Goal: Task Accomplishment & Management: Use online tool/utility

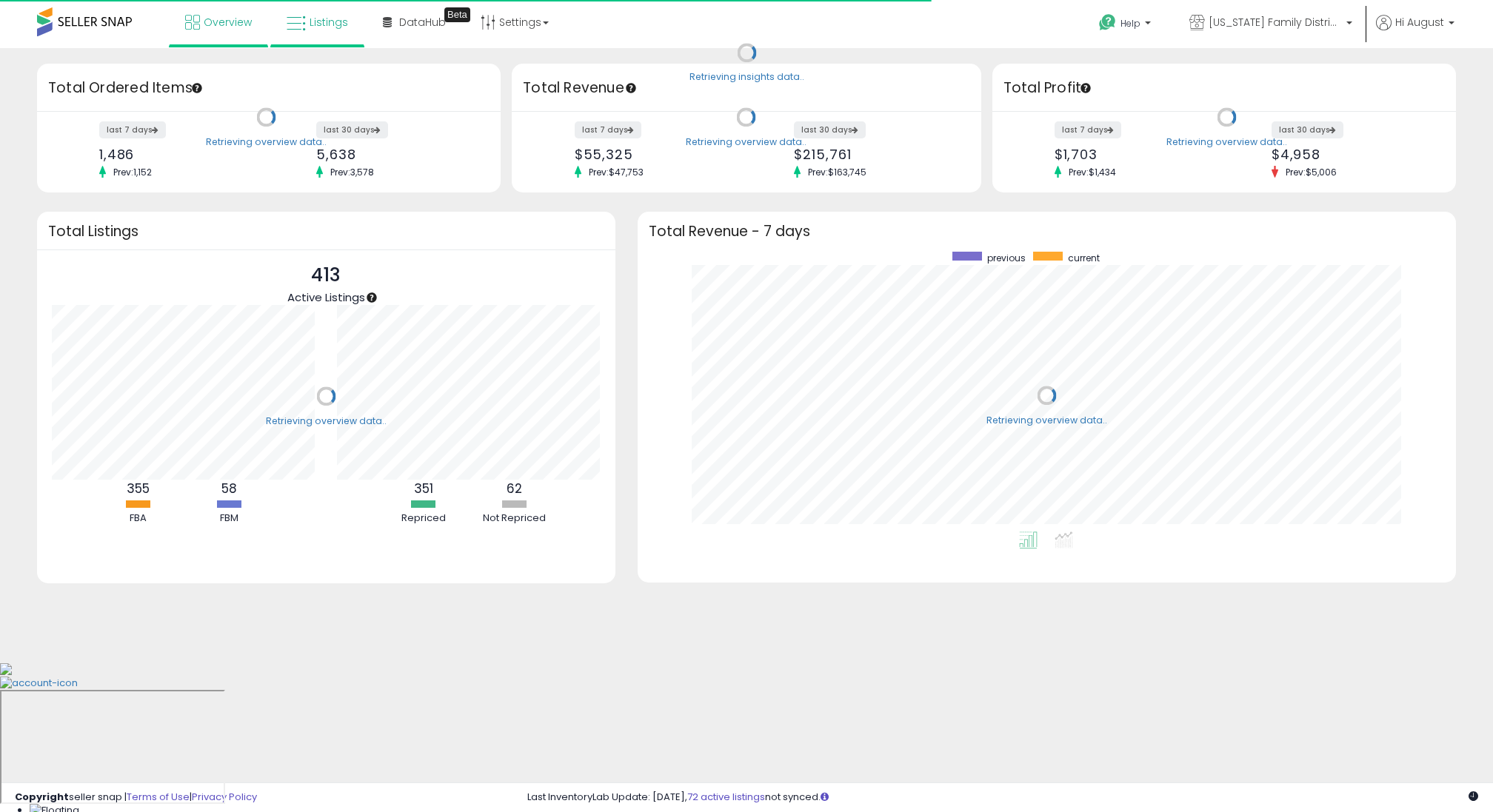
scroll to position [280, 788]
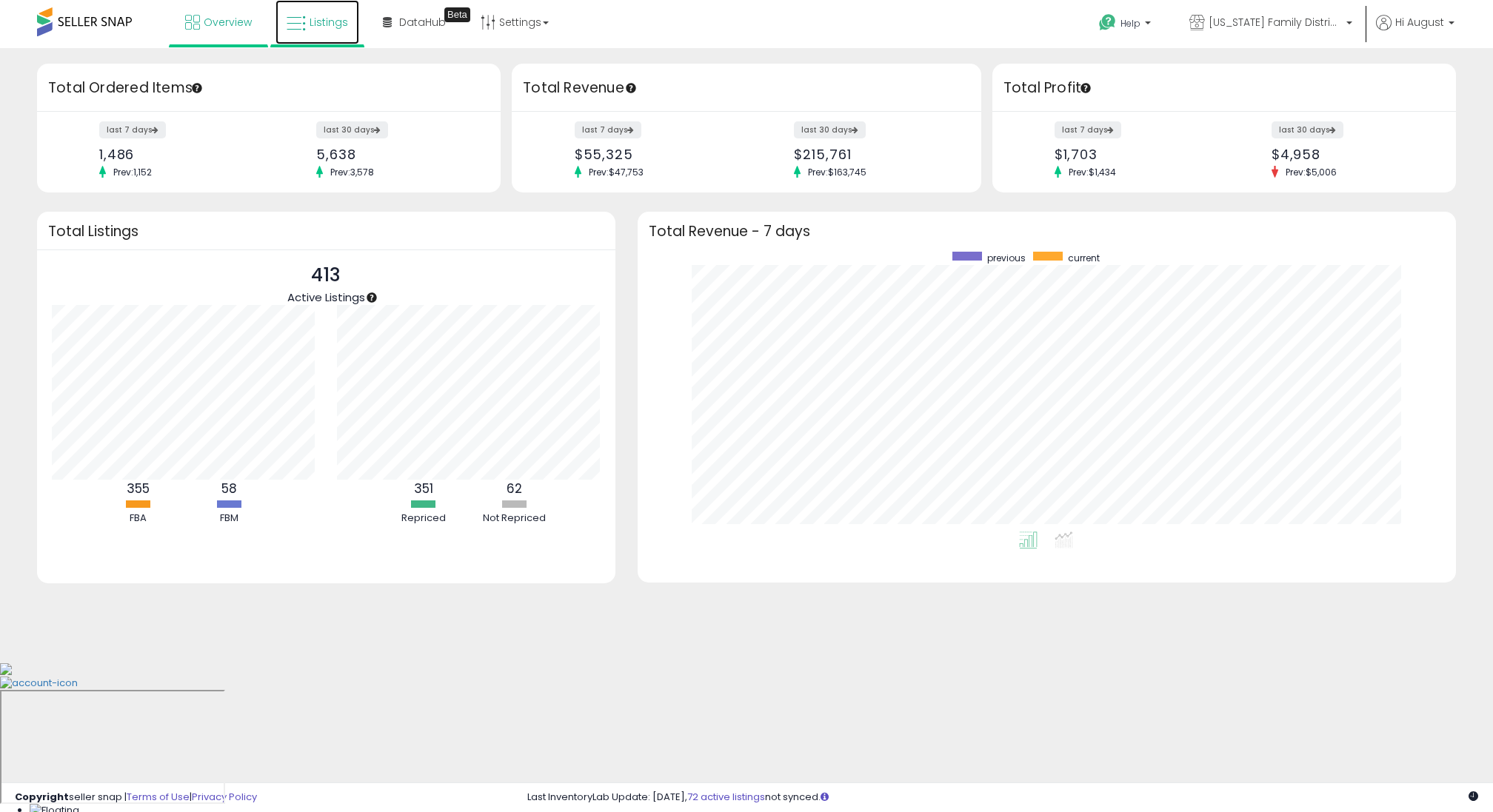
click at [314, 22] on span "Listings" at bounding box center [329, 22] width 39 height 15
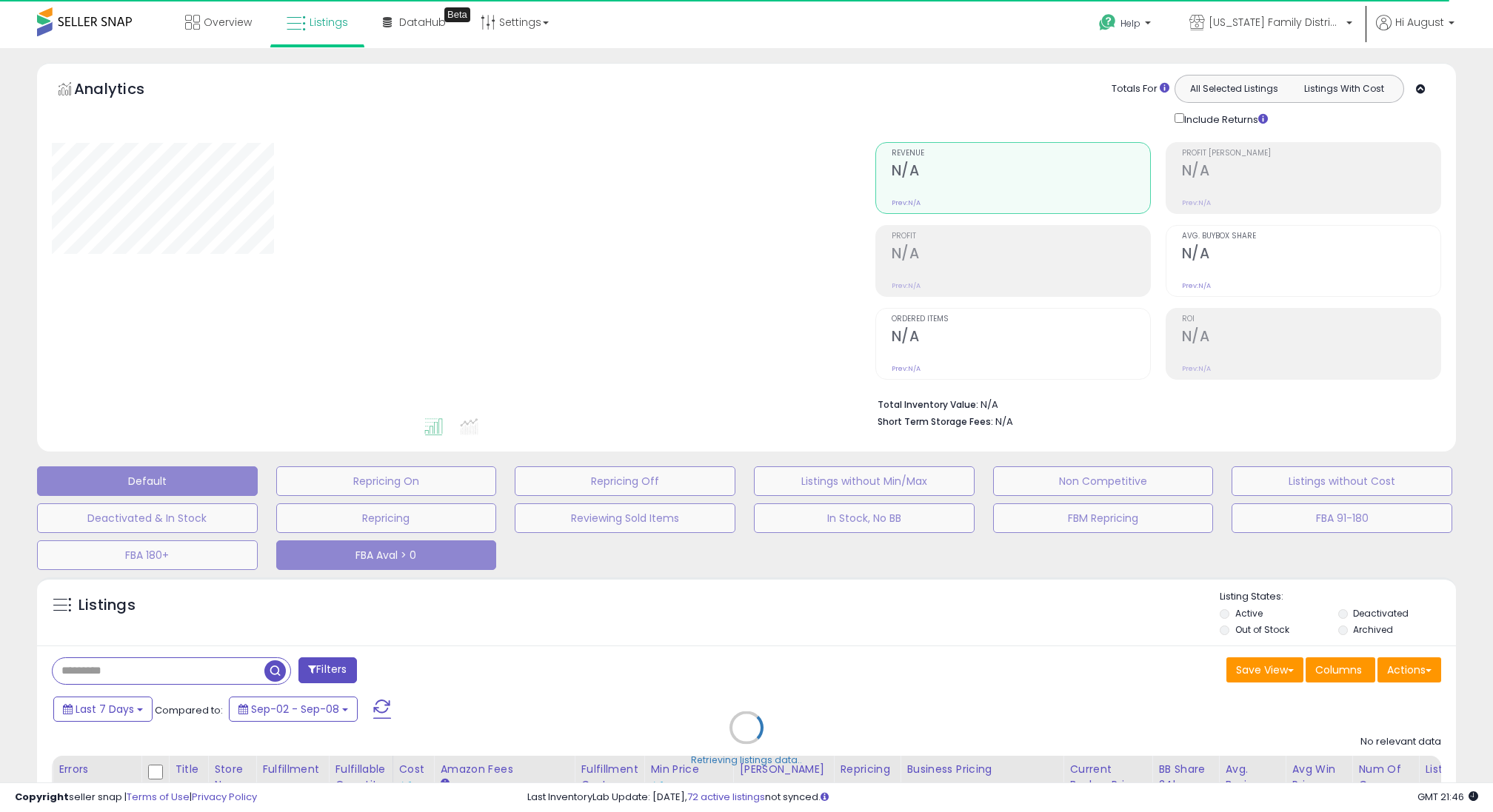
click at [449, 555] on button "FBA Aval > 0" at bounding box center [386, 555] width 220 height 30
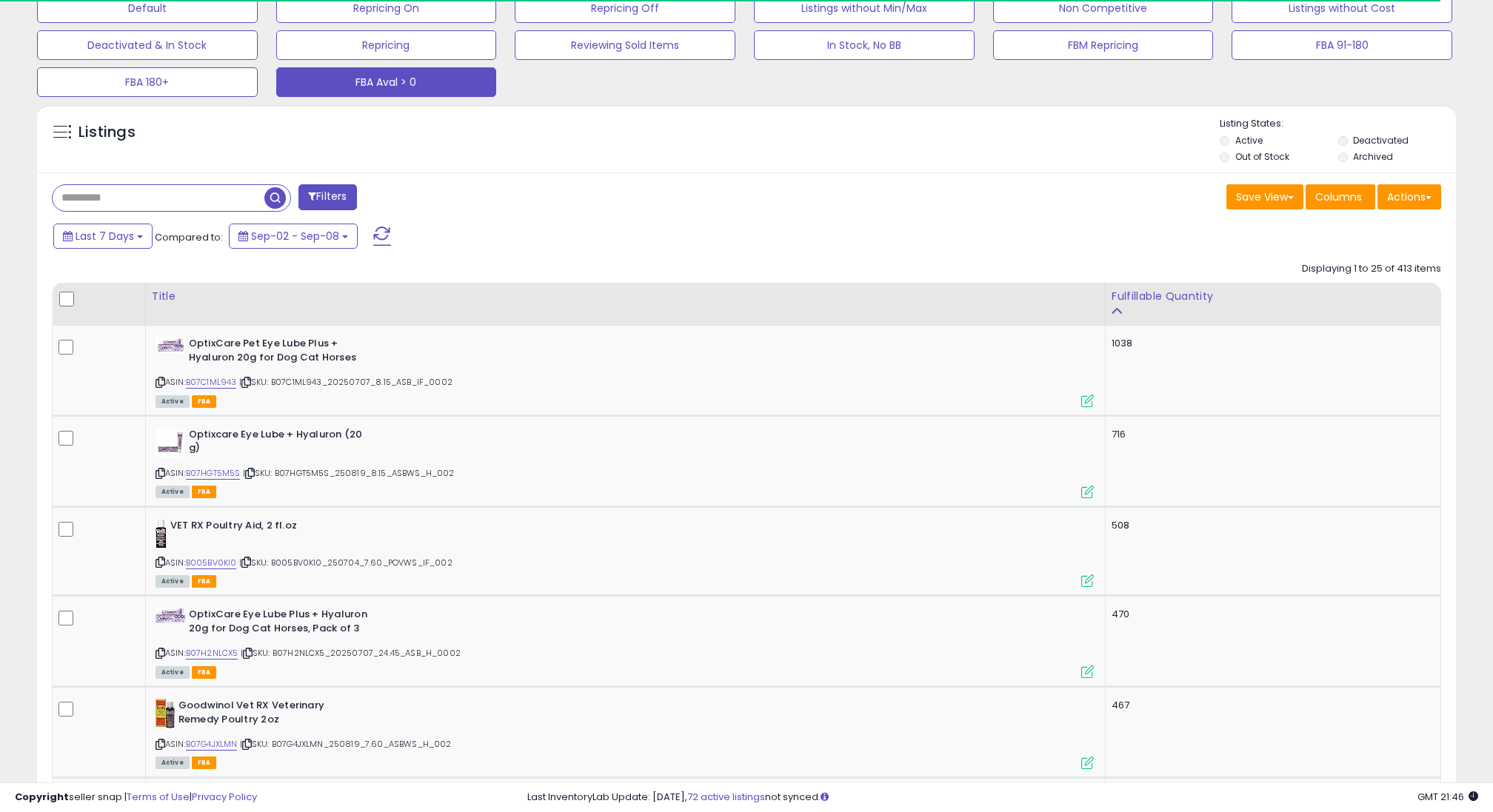
scroll to position [304, 823]
click at [1399, 202] on button "Actions" at bounding box center [1409, 196] width 64 height 25
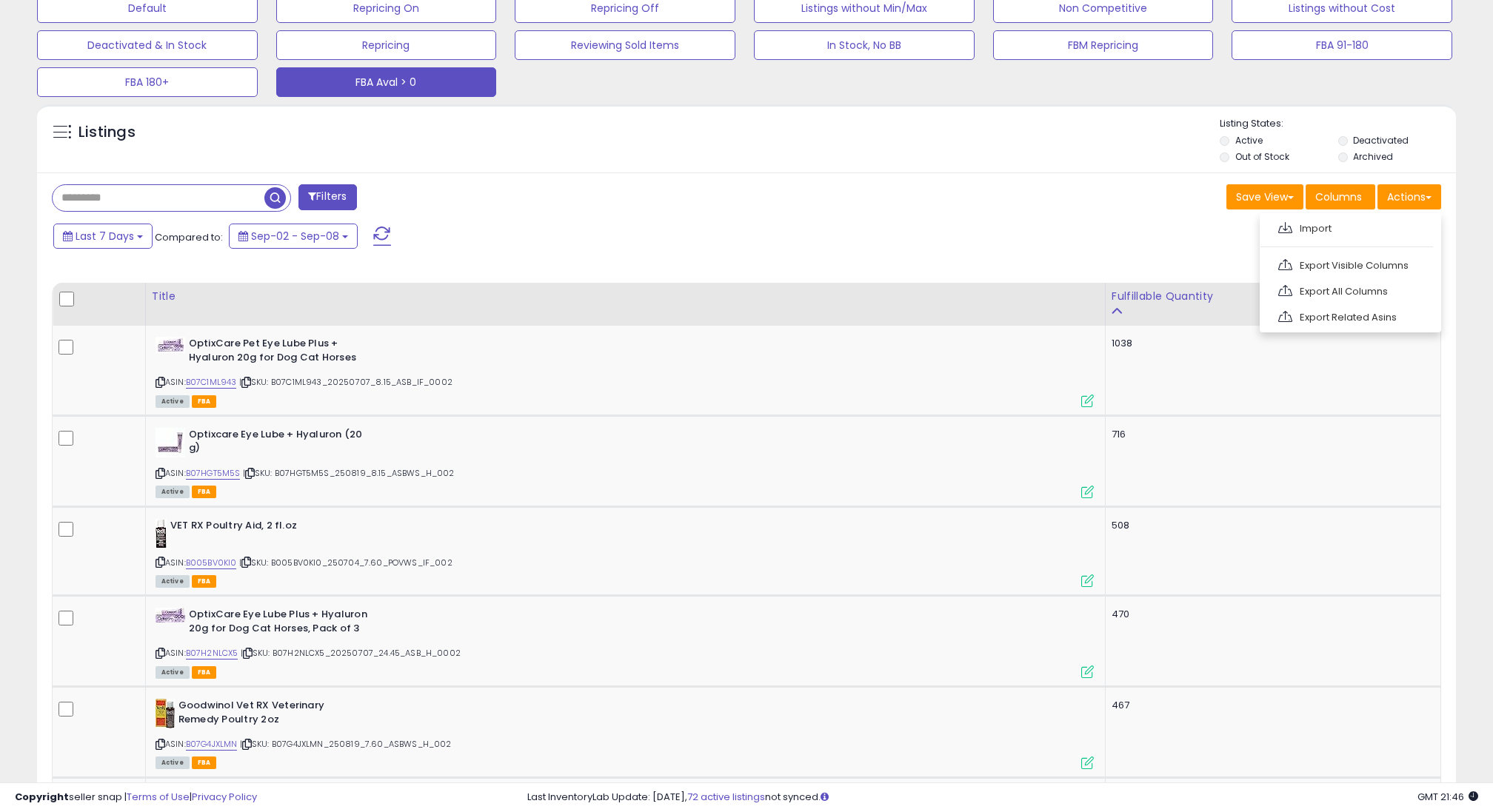
click at [916, 197] on div "Save View Save As New View Columns Actions [GEOGRAPHIC_DATA]" at bounding box center [1099, 198] width 706 height 29
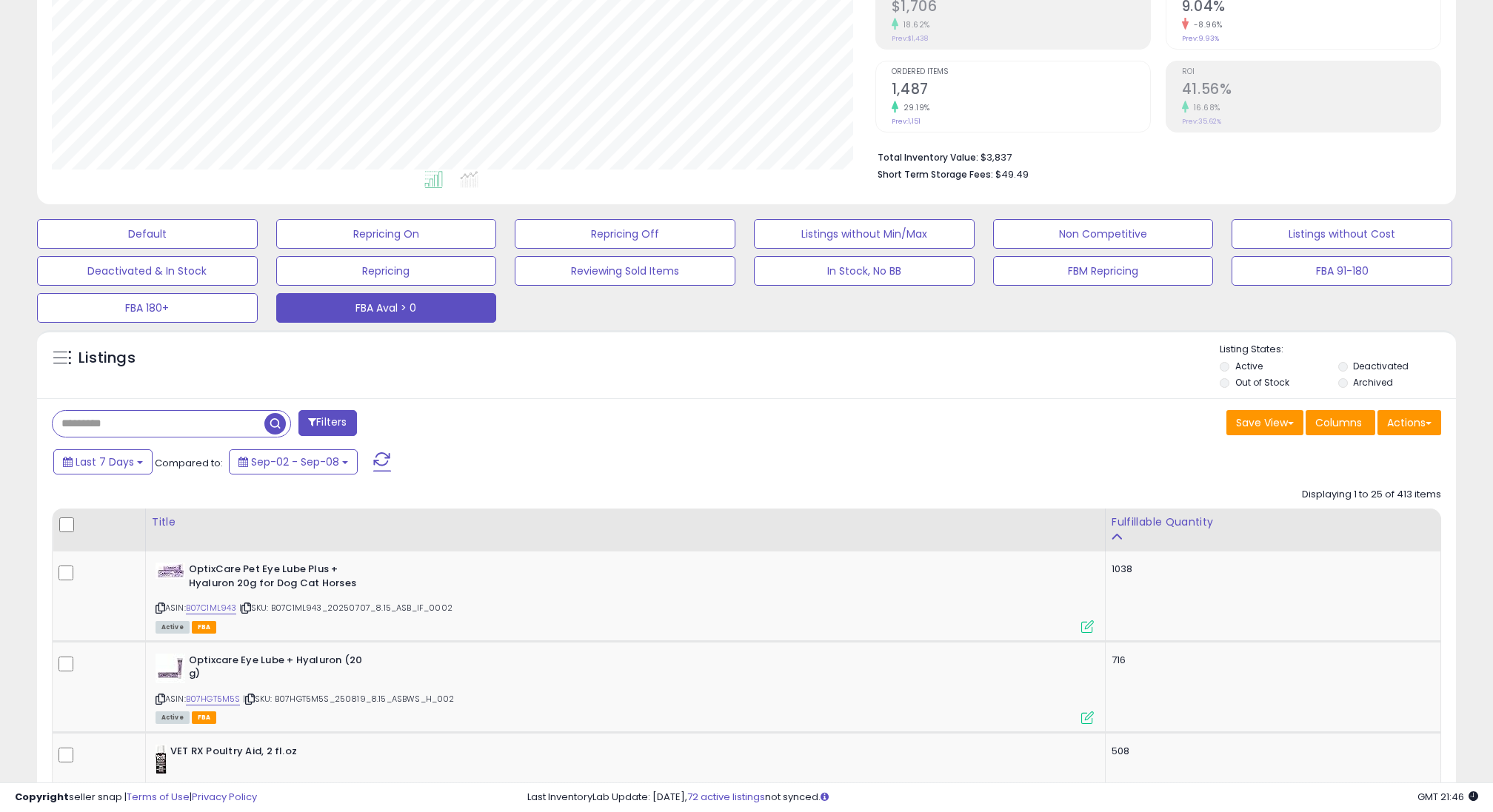
scroll to position [0, 0]
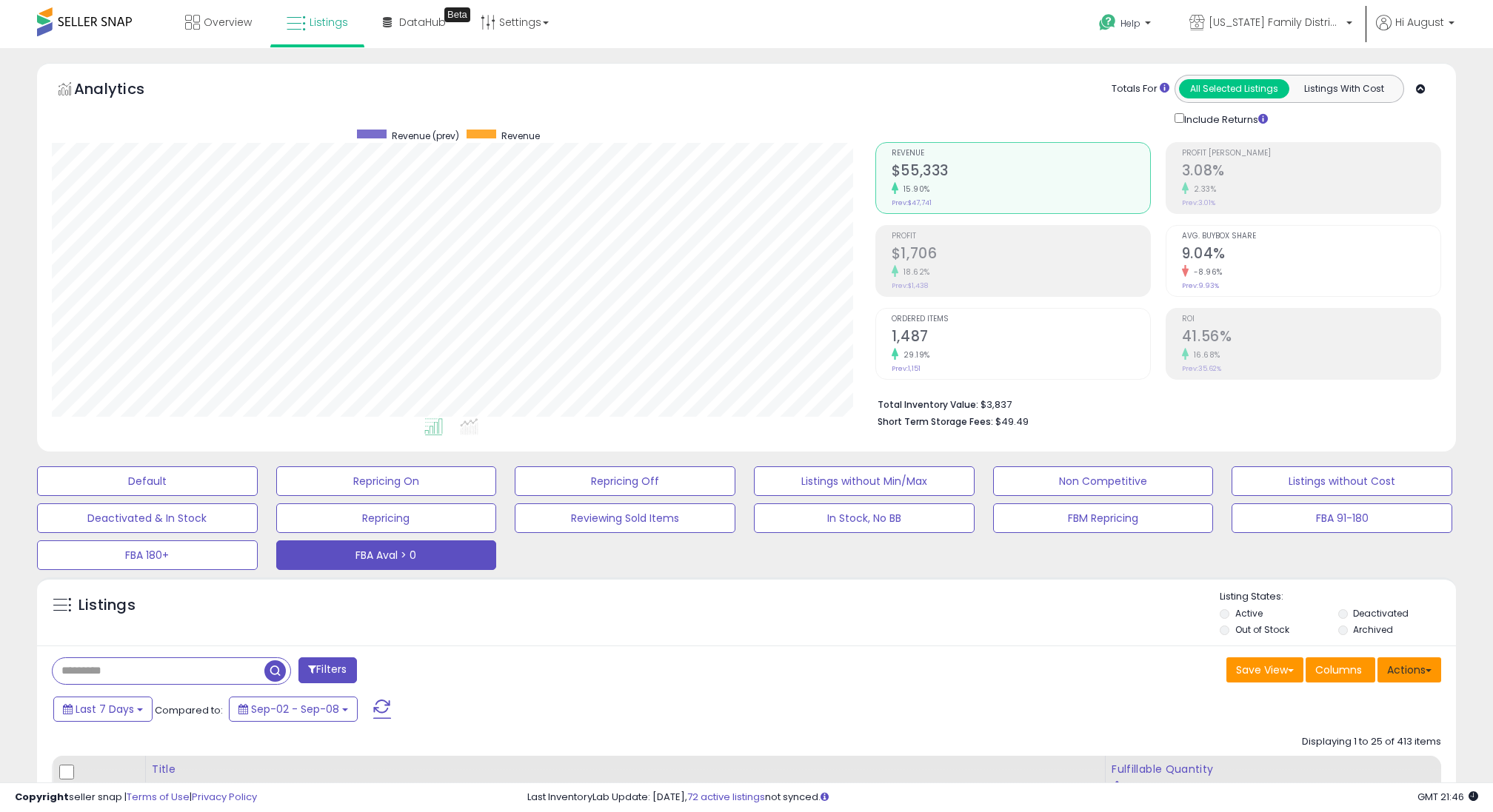
click at [1392, 665] on button "Actions" at bounding box center [1409, 670] width 64 height 25
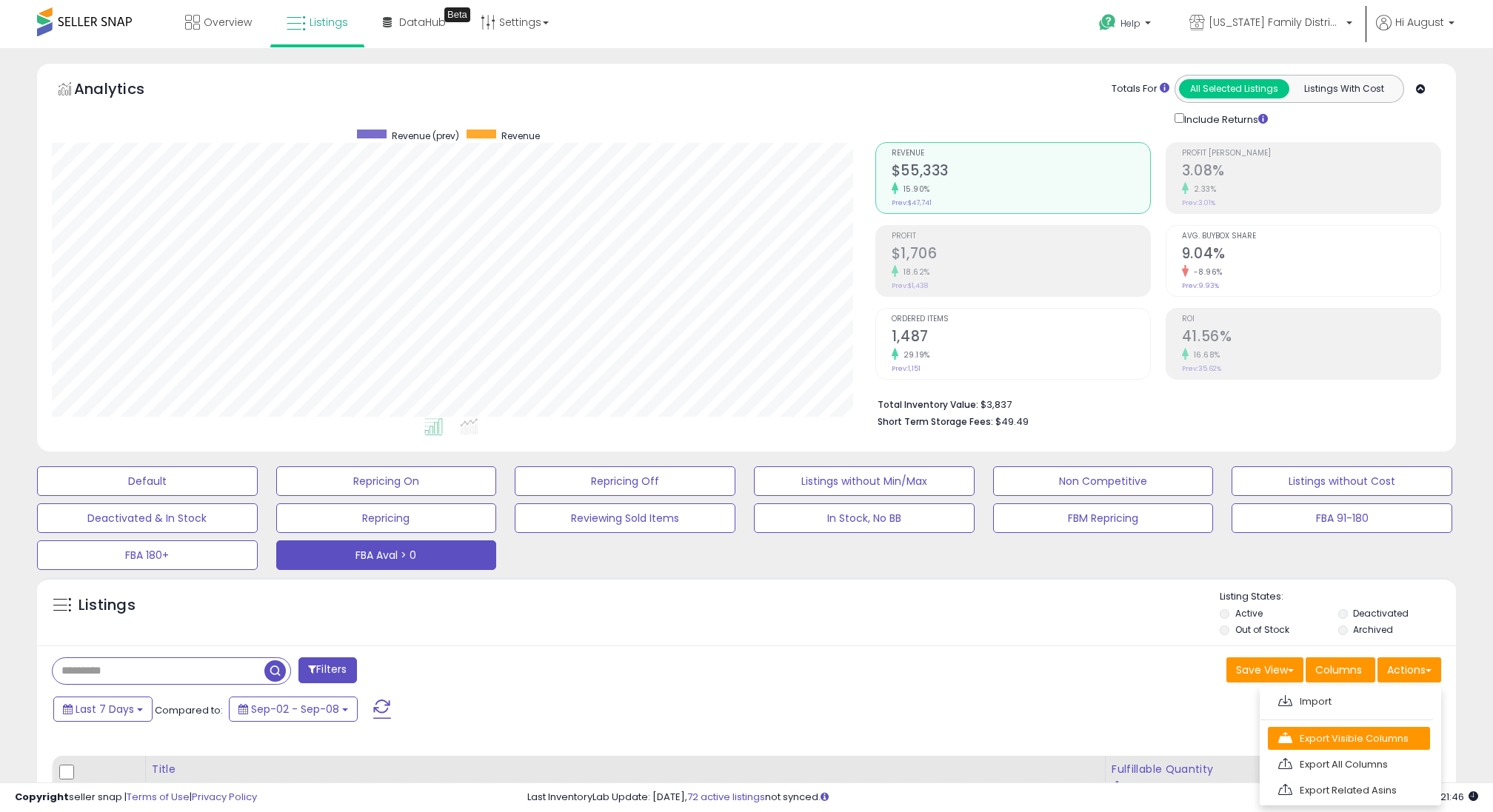
click at [1339, 741] on link "Export Visible Columns" at bounding box center [1348, 738] width 162 height 23
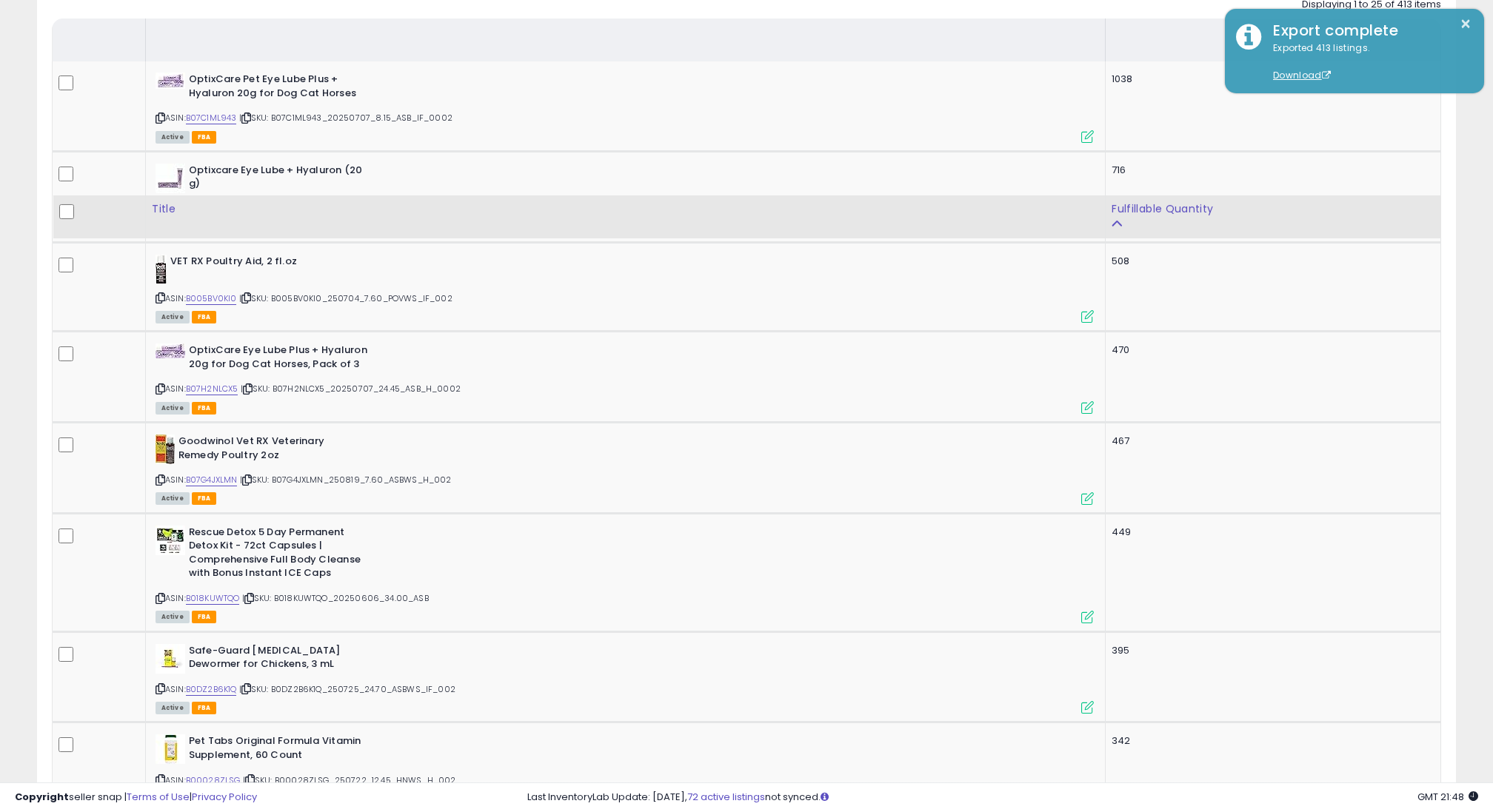
scroll to position [326, 0]
